Goal: Find specific page/section: Find specific page/section

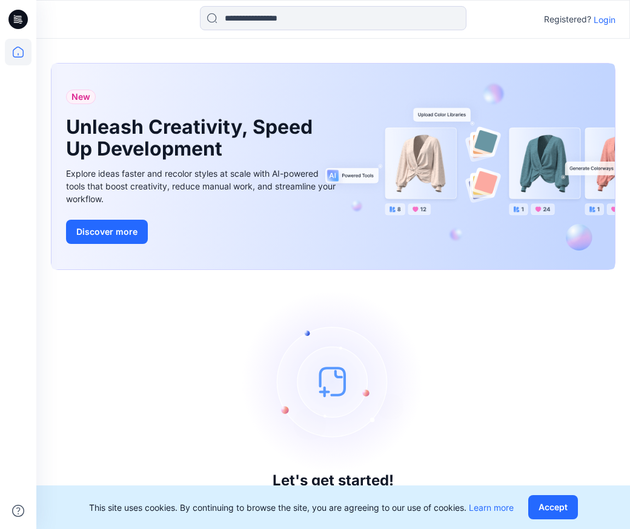
click at [609, 24] on p "Login" at bounding box center [604, 19] width 22 height 13
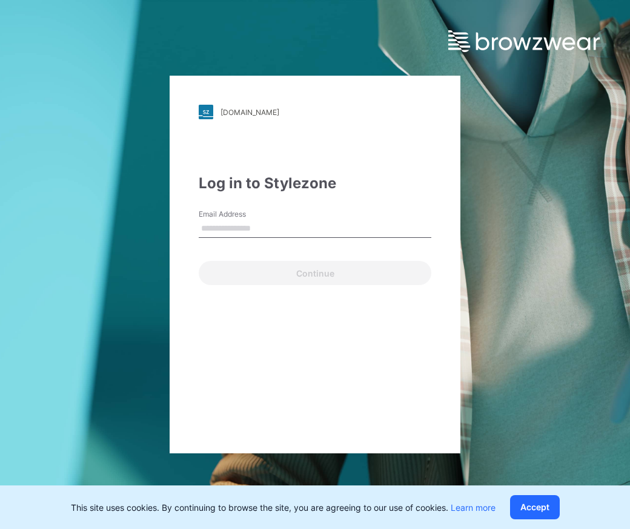
type input "**********"
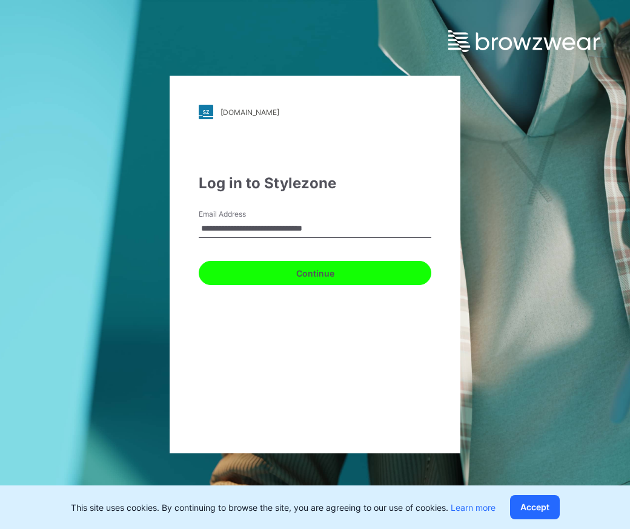
click at [290, 277] on button "Continue" at bounding box center [315, 273] width 233 height 24
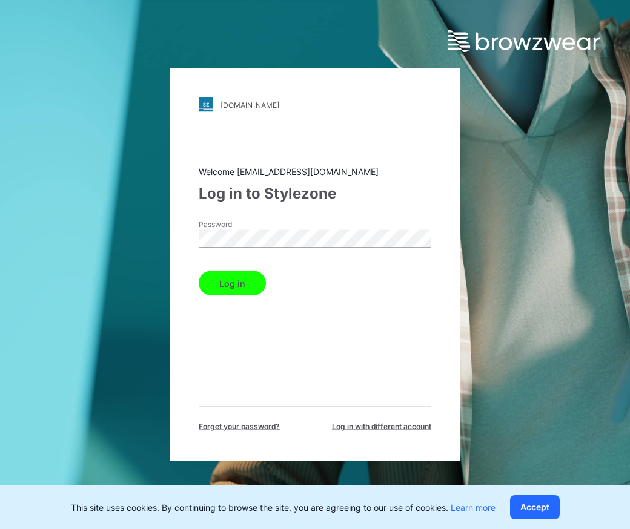
click at [245, 277] on button "Log in" at bounding box center [232, 283] width 67 height 24
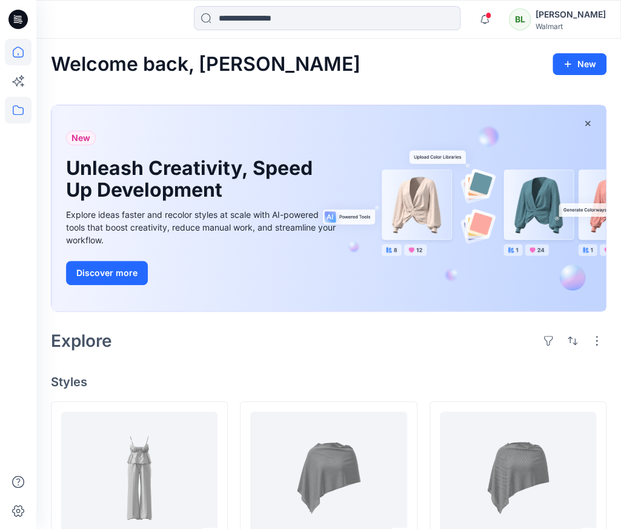
click at [25, 116] on icon at bounding box center [18, 110] width 27 height 27
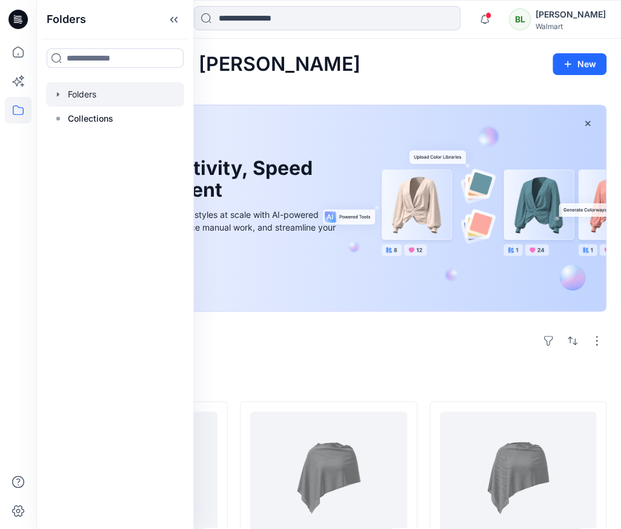
click at [110, 94] on div at bounding box center [115, 94] width 138 height 24
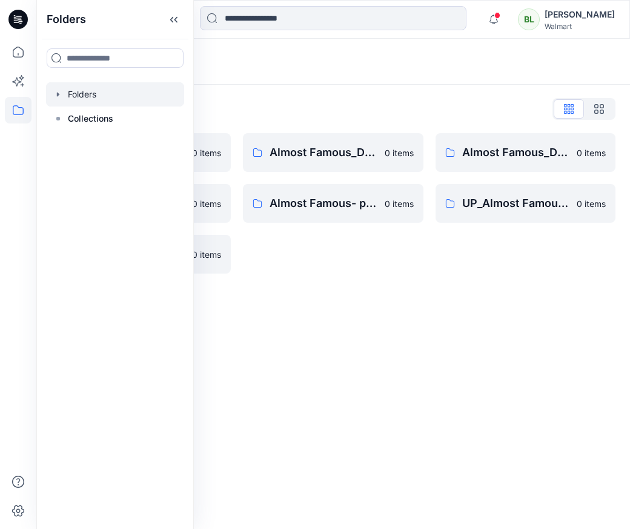
click at [303, 108] on div "Folders List" at bounding box center [333, 108] width 564 height 19
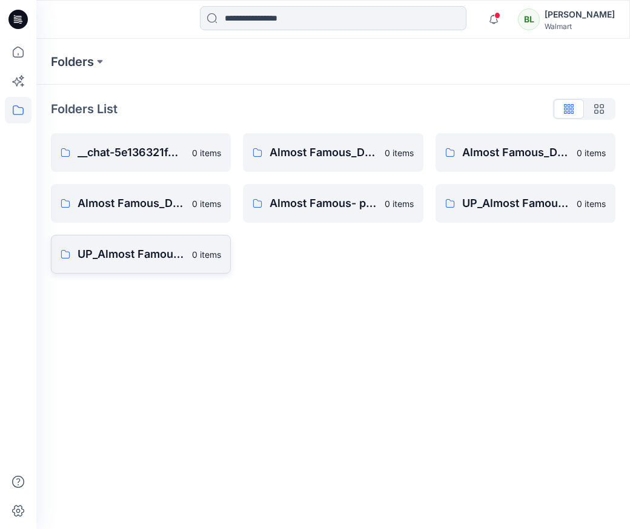
click at [188, 266] on link "UP_Almost Famous_D34_YA_Tops. Dresses, Sweaters, Sets 0 items" at bounding box center [141, 254] width 180 height 39
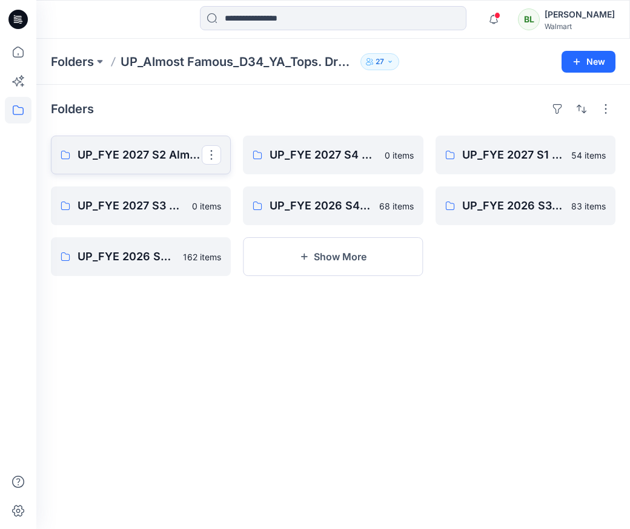
click at [104, 148] on p "UP_FYE 2027 S2 Almost Famous YA Tops, Dresses, Sweaters, Sets" at bounding box center [140, 155] width 124 height 17
